Goal: Task Accomplishment & Management: Use online tool/utility

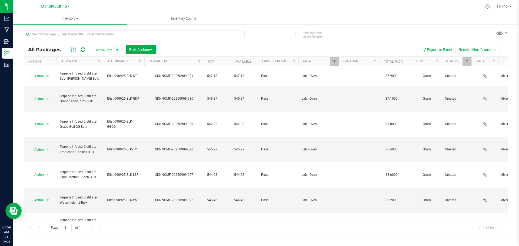
scroll to position [65, 0]
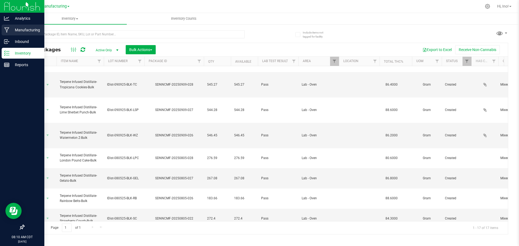
click at [6, 27] on icon at bounding box center [6, 29] width 5 height 5
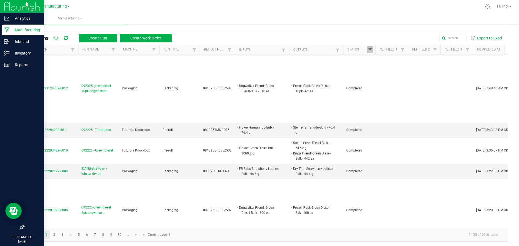
click at [369, 49] on span at bounding box center [370, 50] width 4 height 4
click at [392, 79] on li "Completed" at bounding box center [396, 79] width 52 height 7
checkbox input "false"
click at [418, 102] on button "Filter" at bounding box center [412, 98] width 27 height 12
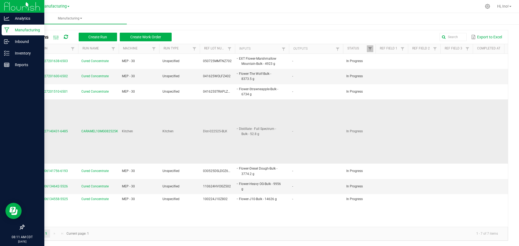
scroll to position [1, 0]
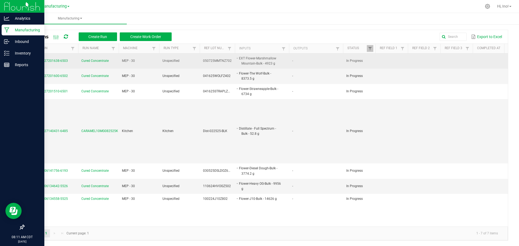
click at [104, 60] on span "Cured Concentrate" at bounding box center [94, 60] width 27 height 5
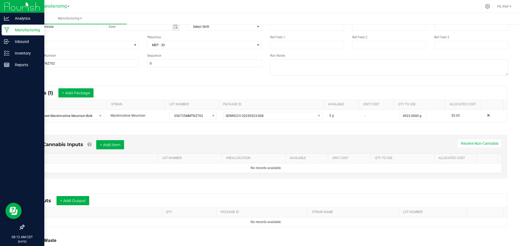
scroll to position [87, 0]
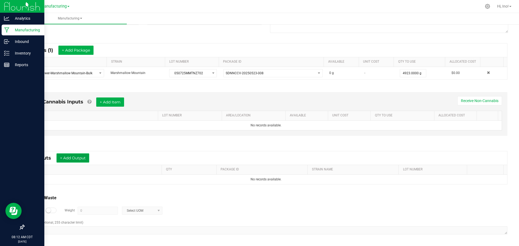
click at [84, 161] on button "+ Add Output" at bounding box center [72, 157] width 33 height 9
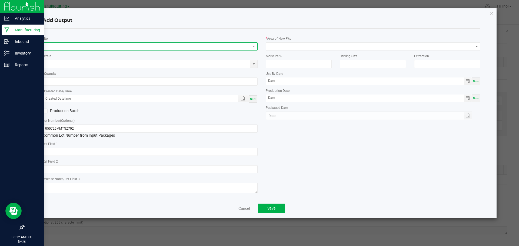
click at [98, 47] on span "NO DATA FOUND" at bounding box center [147, 47] width 208 height 8
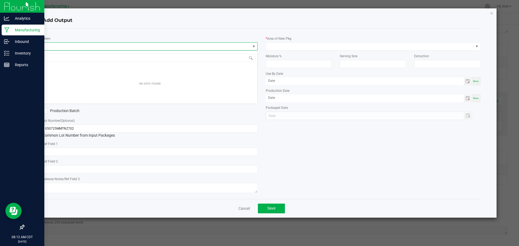
scroll to position [8, 215]
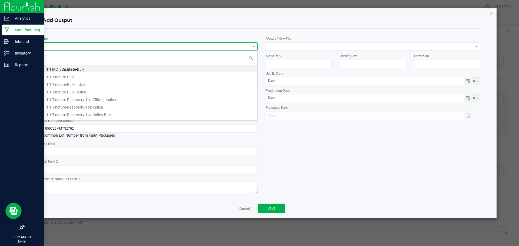
type input "d"
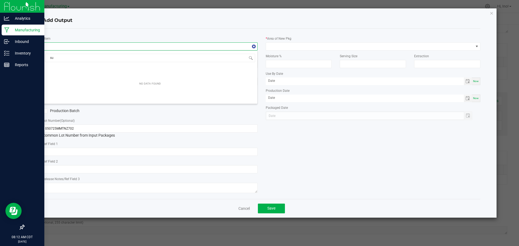
type input "s"
type input "cured sugar-m"
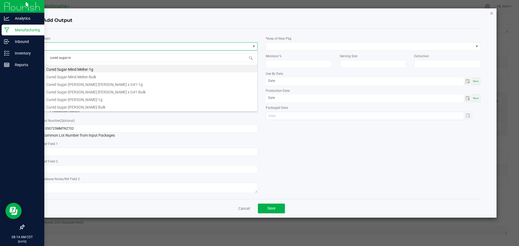
click at [492, 13] on icon "button" at bounding box center [492, 13] width 4 height 6
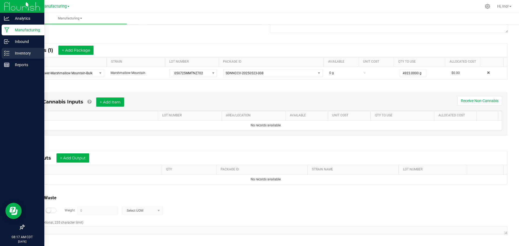
click at [14, 56] on p "Inventory" at bounding box center [25, 53] width 32 height 6
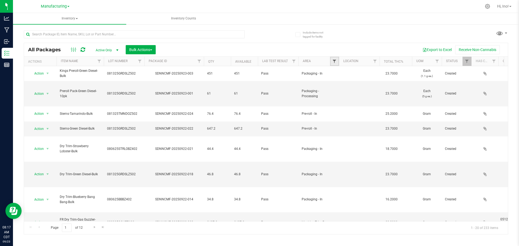
click at [332, 62] on span "Filter" at bounding box center [334, 61] width 4 height 4
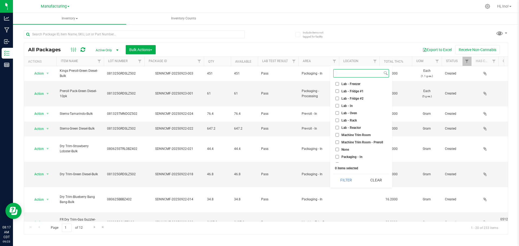
scroll to position [81, 0]
click at [353, 110] on li "Lab - Oven" at bounding box center [361, 113] width 56 height 6
click at [353, 112] on span "Lab - Oven" at bounding box center [349, 112] width 16 height 3
click at [339, 112] on input "Lab - Oven" at bounding box center [337, 113] width 4 height 4
checkbox input "true"
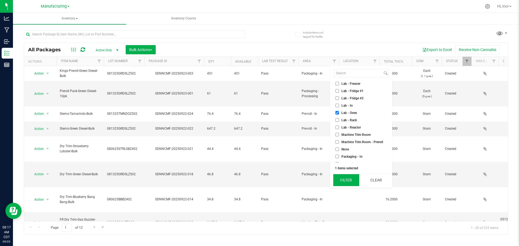
click at [342, 177] on button "Filter" at bounding box center [346, 180] width 26 height 12
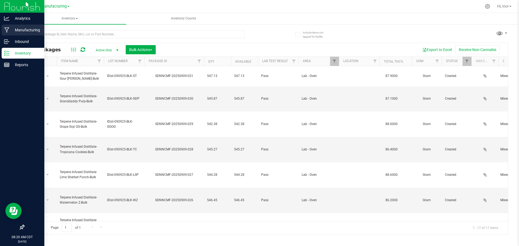
click at [14, 28] on p "Manufacturing" at bounding box center [25, 30] width 32 height 6
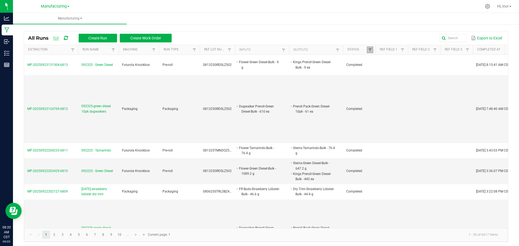
click at [369, 47] on link at bounding box center [370, 49] width 6 height 7
click at [389, 76] on li "Completed" at bounding box center [396, 79] width 52 height 7
checkbox input "false"
click at [402, 97] on button "Filter" at bounding box center [412, 98] width 27 height 12
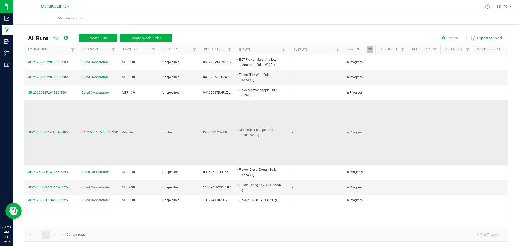
scroll to position [1, 0]
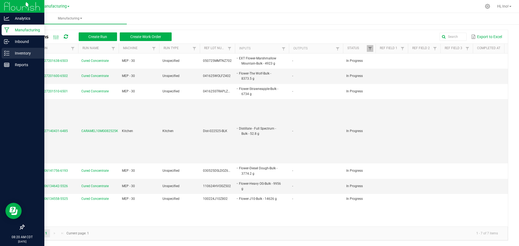
click at [4, 53] on div "Inventory" at bounding box center [23, 53] width 43 height 11
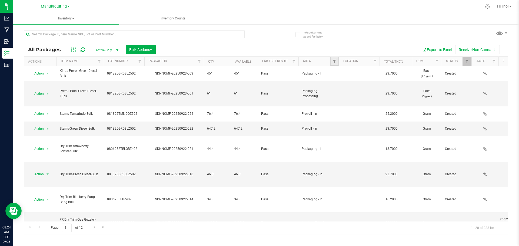
click at [331, 59] on link "Filter" at bounding box center [334, 61] width 9 height 9
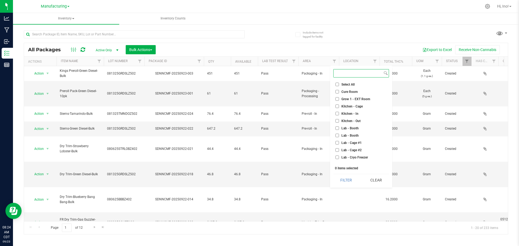
scroll to position [54, 0]
click at [355, 139] on span "Lab - Oven" at bounding box center [349, 139] width 16 height 3
click at [339, 139] on input "Lab - Oven" at bounding box center [337, 140] width 4 height 4
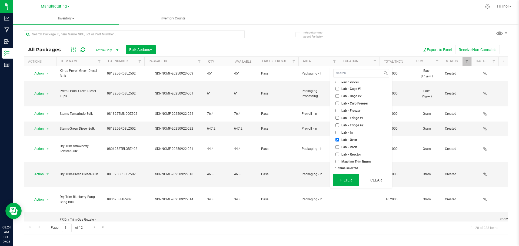
click at [349, 183] on button "Filter" at bounding box center [346, 180] width 26 height 12
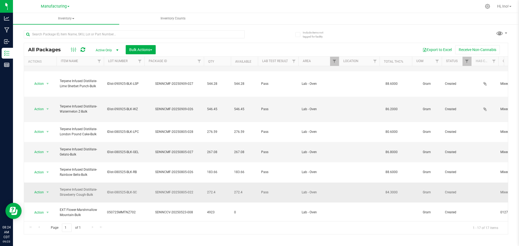
scroll to position [92, 0]
click at [334, 63] on span "Filter" at bounding box center [334, 61] width 4 height 4
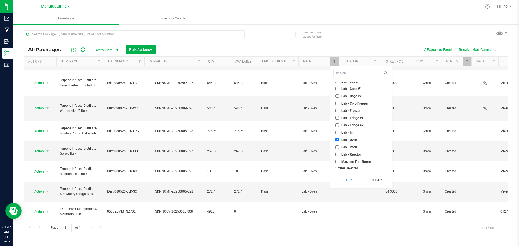
click at [352, 139] on span "Lab - Oven" at bounding box center [349, 139] width 16 height 3
click at [339, 139] on input "Lab - Oven" at bounding box center [337, 140] width 4 height 4
checkbox input "false"
click at [67, 21] on span "Inventory" at bounding box center [66, 18] width 106 height 11
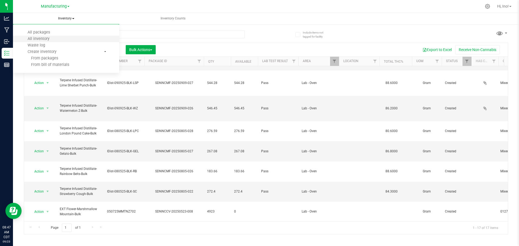
click at [76, 40] on li "All inventory" at bounding box center [66, 39] width 106 height 6
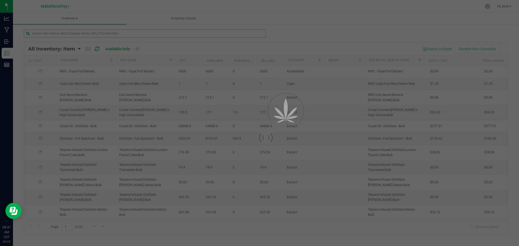
click at [153, 33] on div at bounding box center [259, 123] width 519 height 246
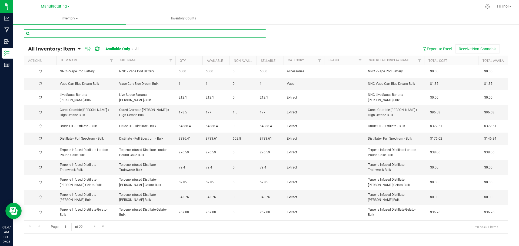
click at [153, 33] on input "text" at bounding box center [145, 33] width 242 height 8
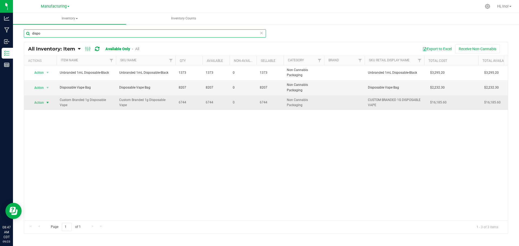
type input "dispo"
click at [49, 104] on span "select" at bounding box center [47, 103] width 4 height 4
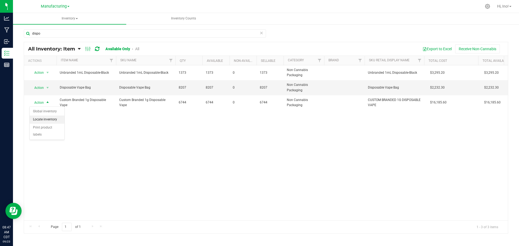
click at [56, 119] on li "Locate inventory" at bounding box center [47, 120] width 35 height 8
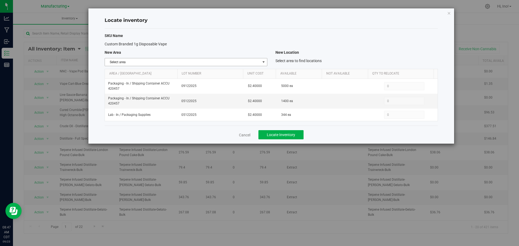
click at [250, 65] on span "Select area" at bounding box center [182, 62] width 155 height 8
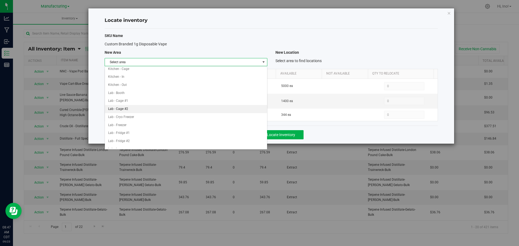
scroll to position [27, 0]
click at [222, 140] on li "Lab - In" at bounding box center [186, 141] width 162 height 8
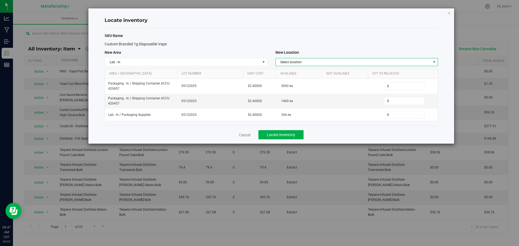
click at [331, 63] on span "Select location" at bounding box center [353, 62] width 155 height 8
click at [331, 71] on li "Packaging Supplies" at bounding box center [357, 71] width 162 height 8
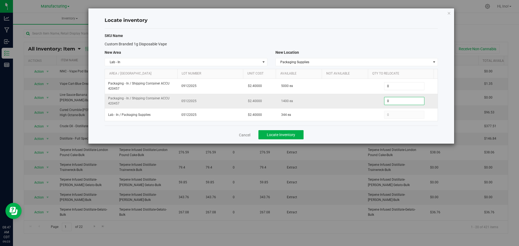
click at [391, 101] on span "0 0" at bounding box center [404, 101] width 40 height 8
type input "600"
click at [295, 136] on span "Locate Inventory" at bounding box center [281, 135] width 28 height 4
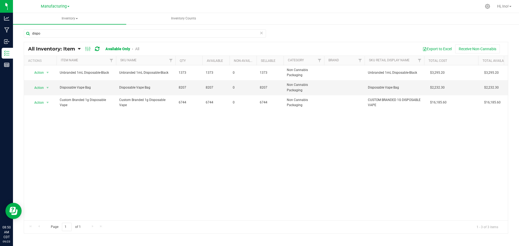
click at [261, 31] on icon at bounding box center [261, 32] width 4 height 6
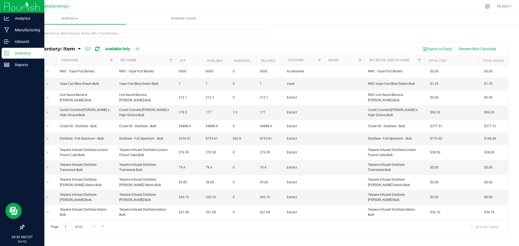
click at [8, 52] on icon at bounding box center [6, 53] width 5 height 5
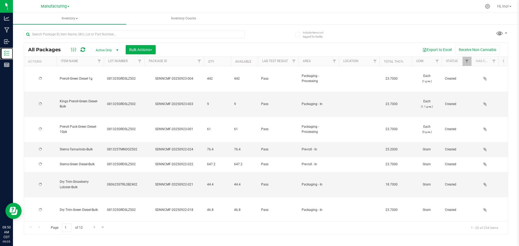
type input "[DATE]"
click at [332, 64] on link "Filter" at bounding box center [334, 61] width 9 height 9
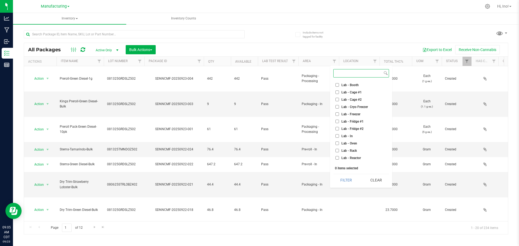
scroll to position [54, 0]
click at [354, 140] on span "Lab - Oven" at bounding box center [349, 139] width 16 height 3
click at [339, 140] on input "Lab - Oven" at bounding box center [337, 140] width 4 height 4
click at [346, 181] on button "Filter" at bounding box center [346, 180] width 26 height 12
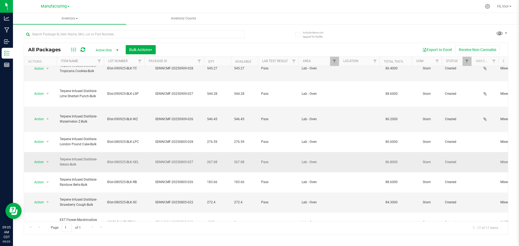
scroll to position [92, 0]
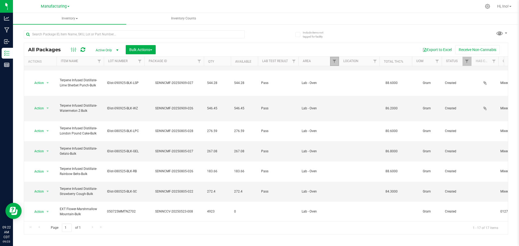
click at [333, 64] on link "Filter" at bounding box center [334, 61] width 9 height 9
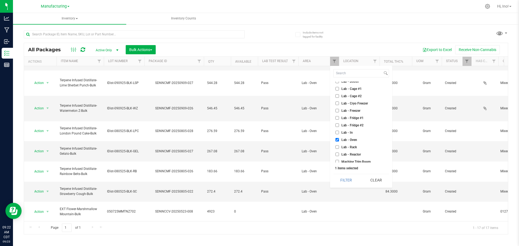
click at [355, 141] on span "Lab - Oven" at bounding box center [349, 139] width 16 height 3
click at [339, 141] on input "Lab - Oven" at bounding box center [337, 140] width 4 height 4
drag, startPoint x: 354, startPoint y: 139, endPoint x: 356, endPoint y: 143, distance: 4.5
click at [353, 141] on span "Lab - Oven" at bounding box center [349, 139] width 16 height 3
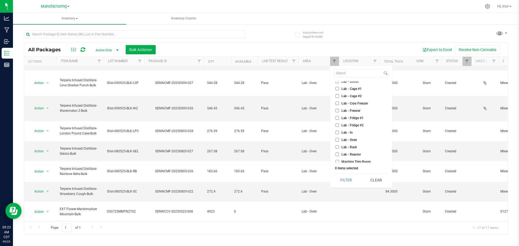
click at [339, 141] on input "Lab - Oven" at bounding box center [337, 140] width 4 height 4
checkbox input "true"
click at [350, 179] on button "Filter" at bounding box center [346, 180] width 26 height 12
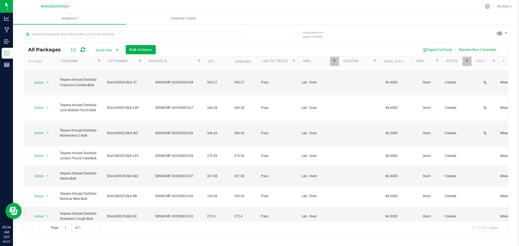
scroll to position [92, 0]
